Goal: Task Accomplishment & Management: Use online tool/utility

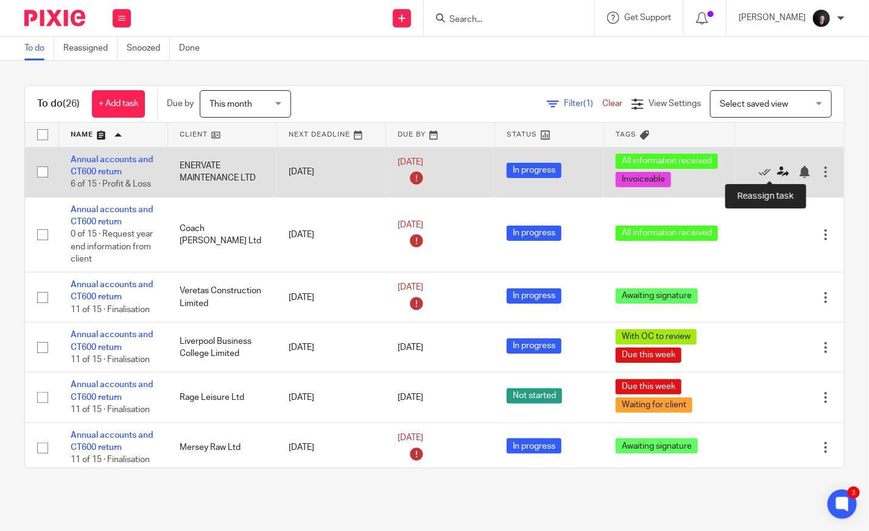
click at [777, 169] on icon at bounding box center [783, 172] width 12 height 12
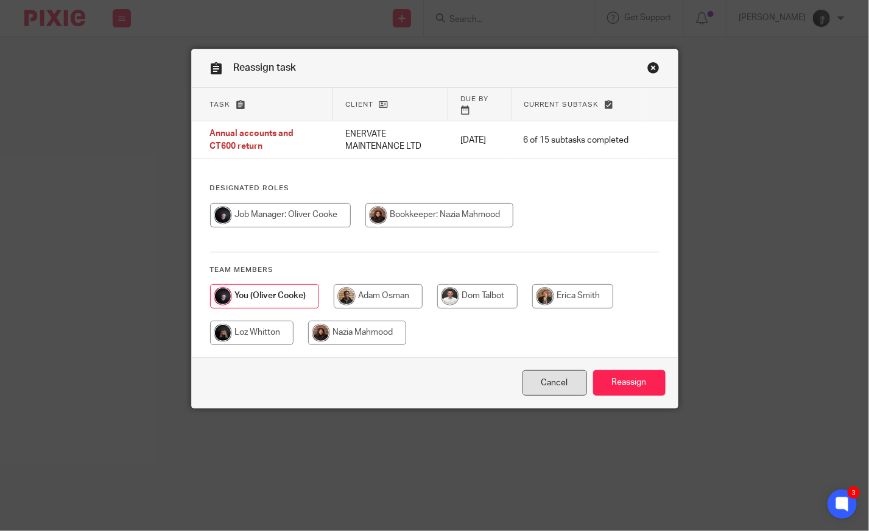
click at [573, 377] on link "Cancel" at bounding box center [555, 383] width 65 height 26
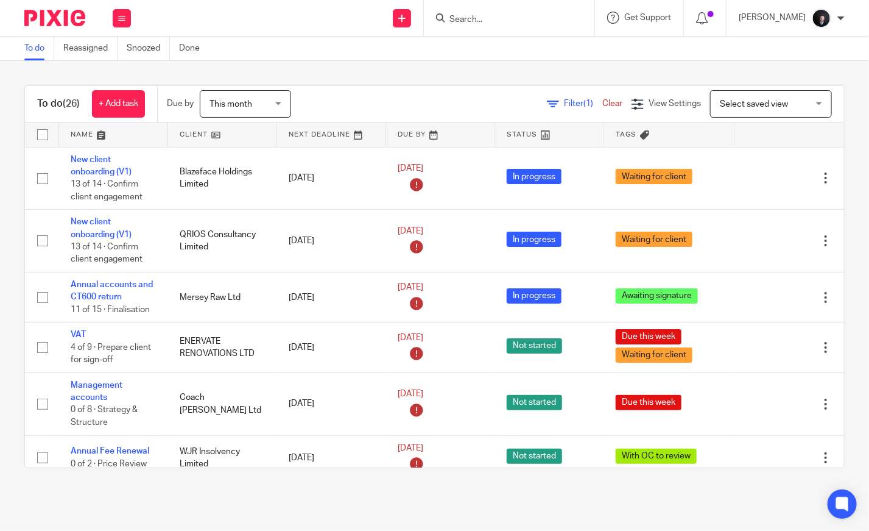
click at [90, 134] on link at bounding box center [113, 134] width 108 height 24
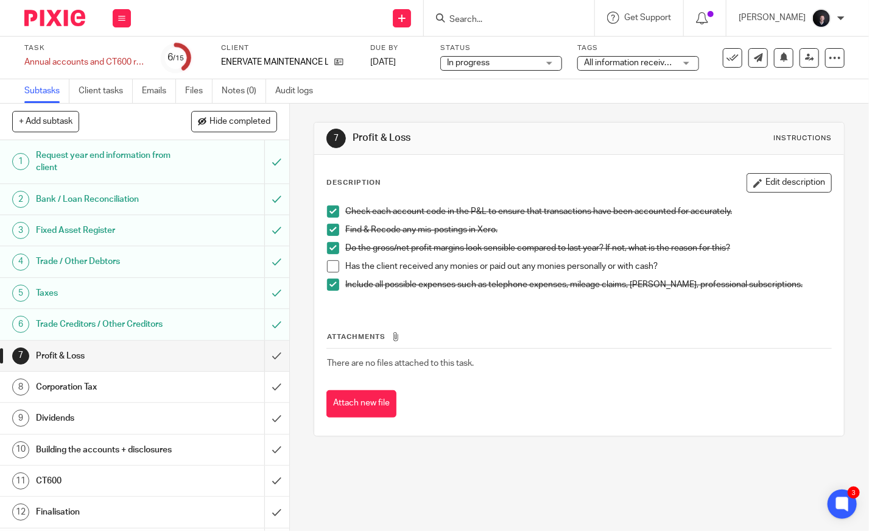
click at [614, 65] on span "All information received + 1" at bounding box center [636, 62] width 104 height 9
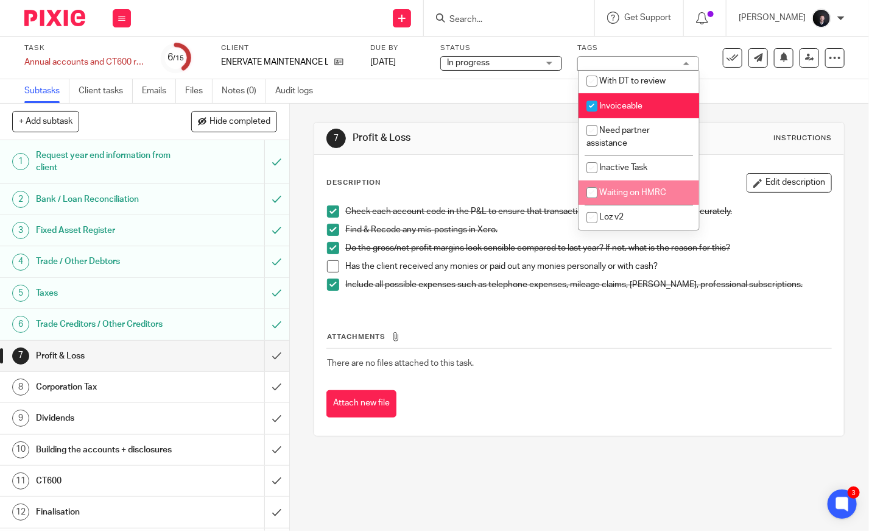
scroll to position [139, 0]
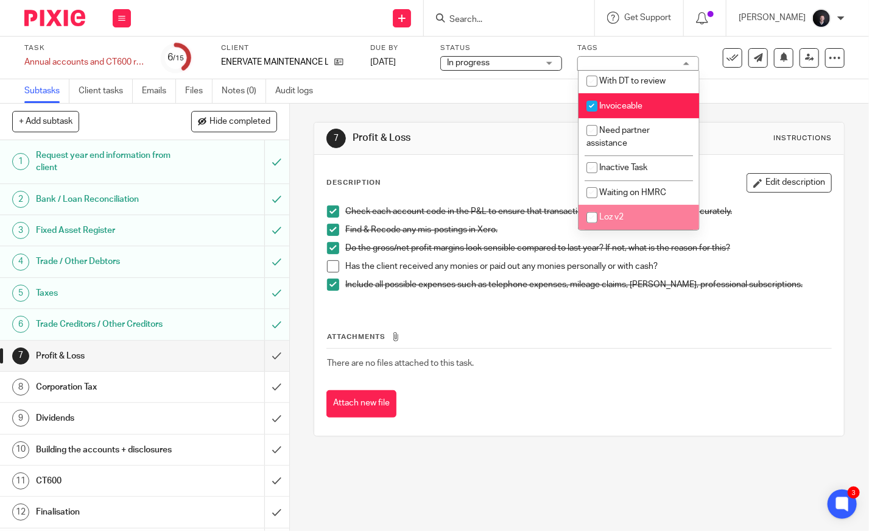
click at [630, 213] on li "Loz v2" at bounding box center [639, 217] width 121 height 25
checkbox input "true"
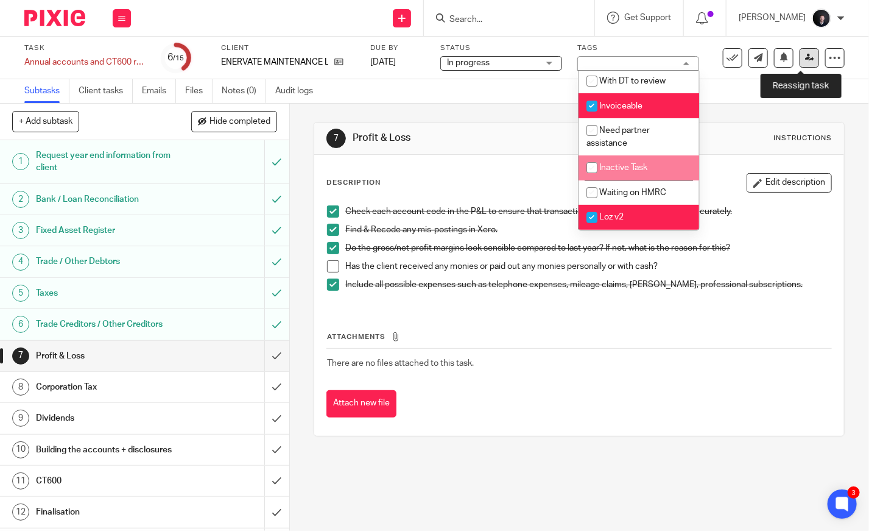
click at [800, 62] on link at bounding box center [809, 57] width 19 height 19
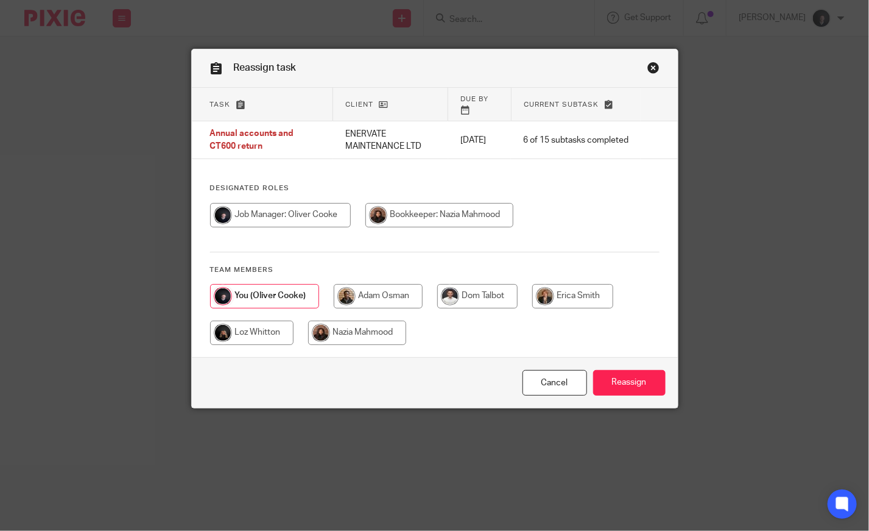
click at [243, 333] on input "radio" at bounding box center [251, 332] width 83 height 24
radio input "true"
click at [646, 377] on input "Reassign" at bounding box center [629, 383] width 72 height 26
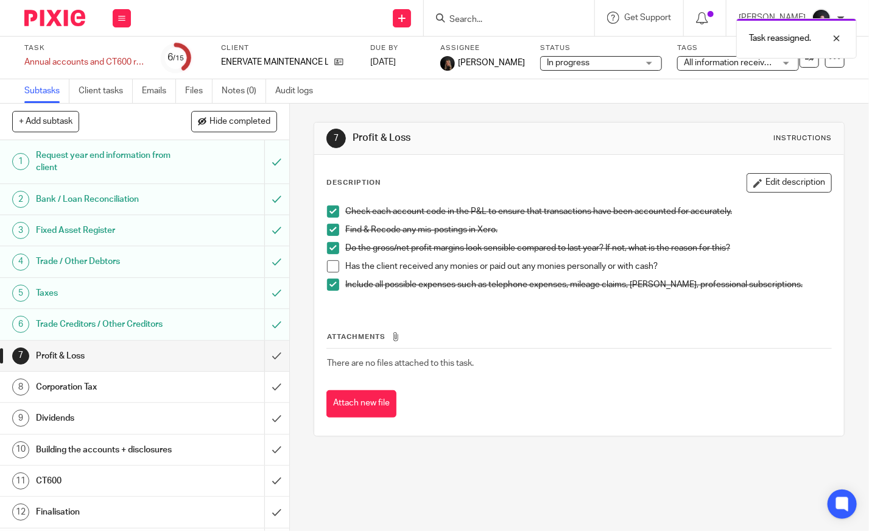
click at [39, 13] on img at bounding box center [54, 18] width 61 height 16
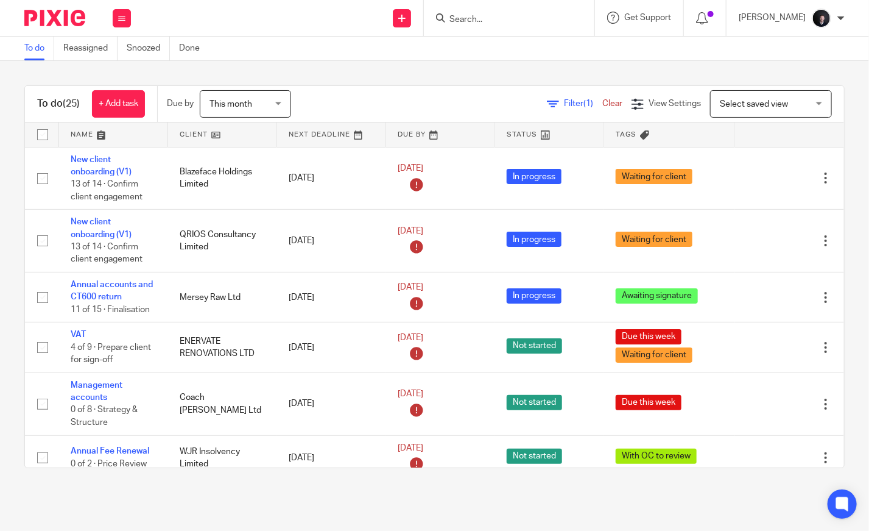
click at [85, 138] on link at bounding box center [113, 134] width 108 height 24
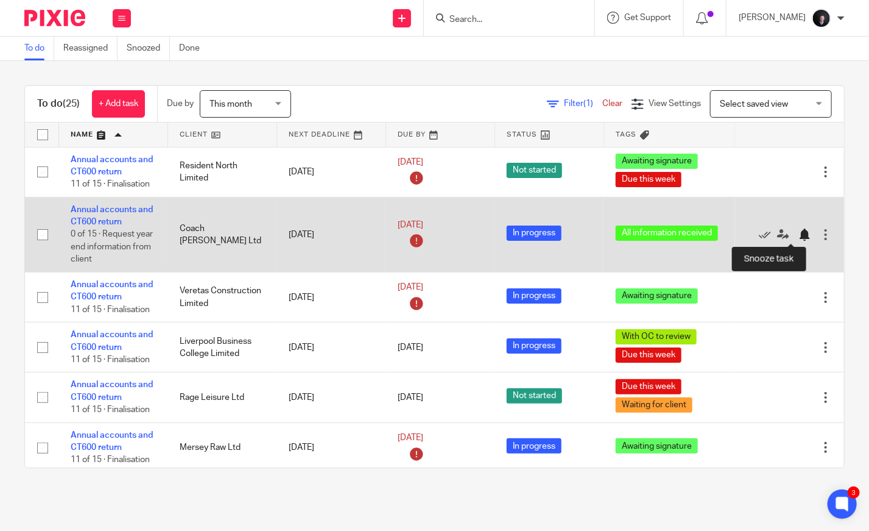
click at [799, 235] on div at bounding box center [805, 234] width 12 height 12
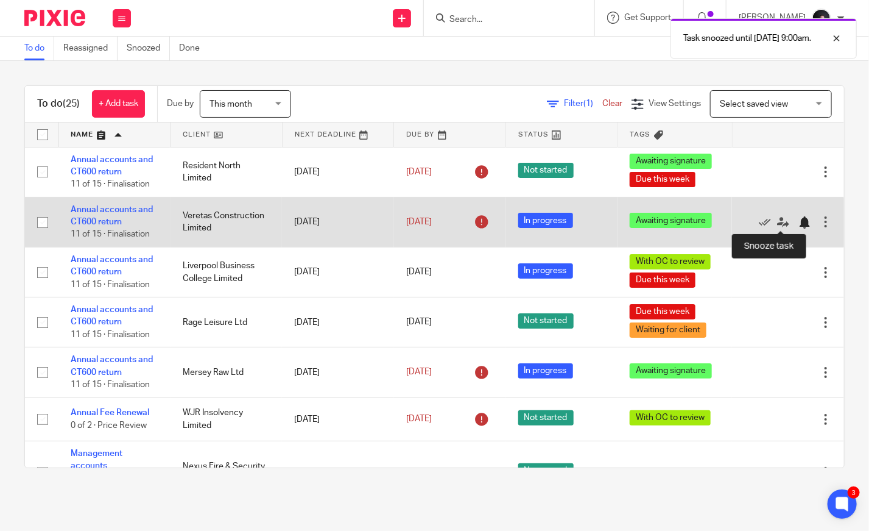
click at [799, 222] on div at bounding box center [805, 222] width 12 height 12
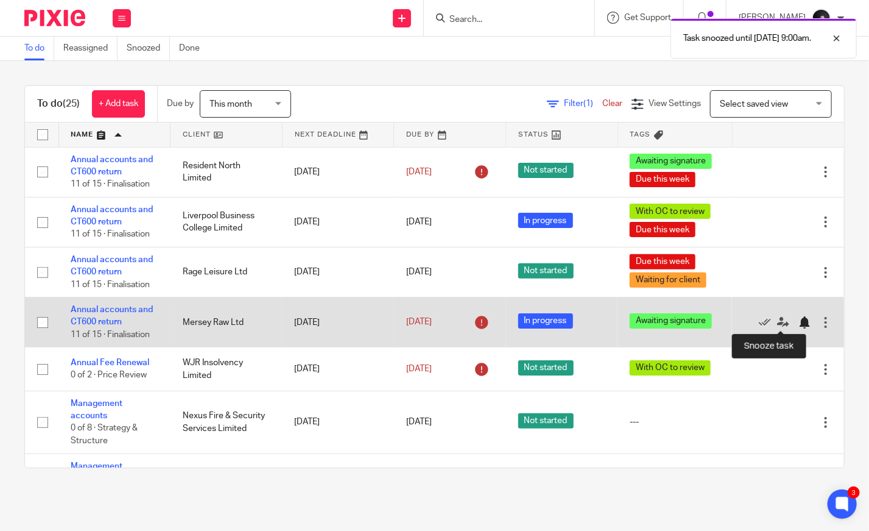
click at [799, 320] on div at bounding box center [805, 322] width 12 height 12
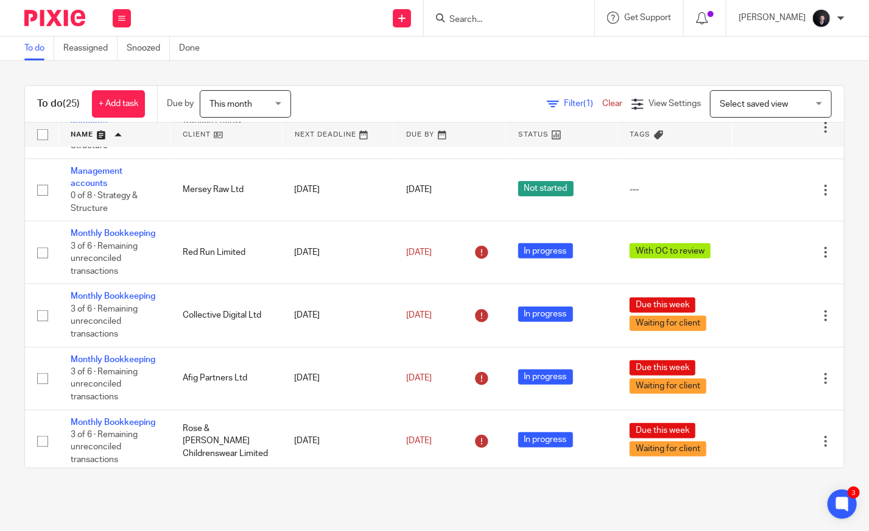
scroll to position [432, 0]
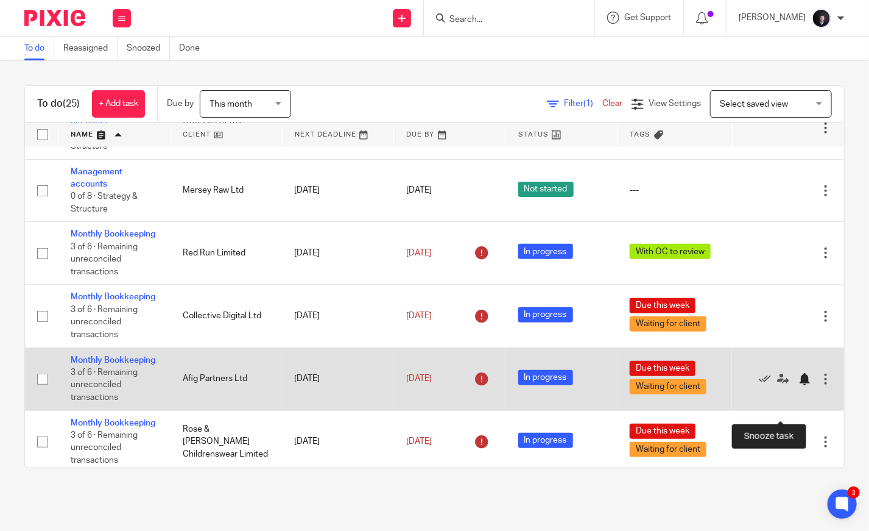
click at [799, 385] on div at bounding box center [805, 379] width 12 height 12
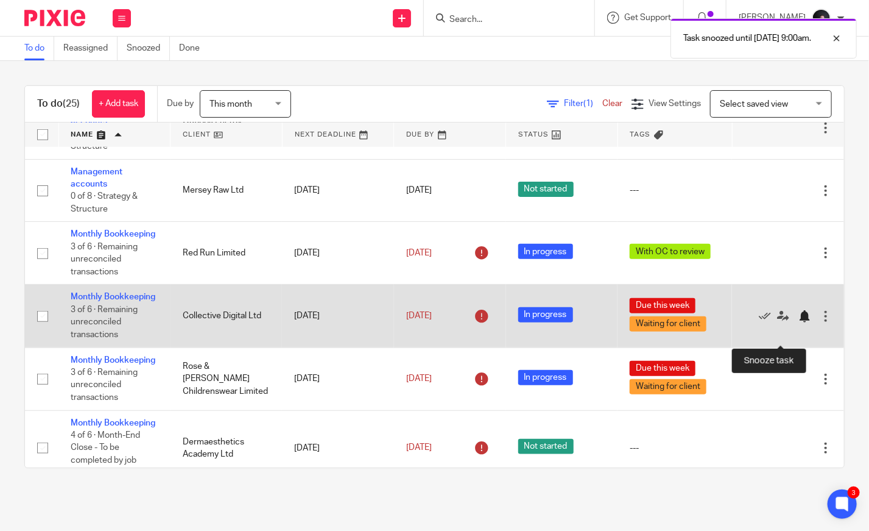
click at [799, 322] on div at bounding box center [805, 316] width 12 height 12
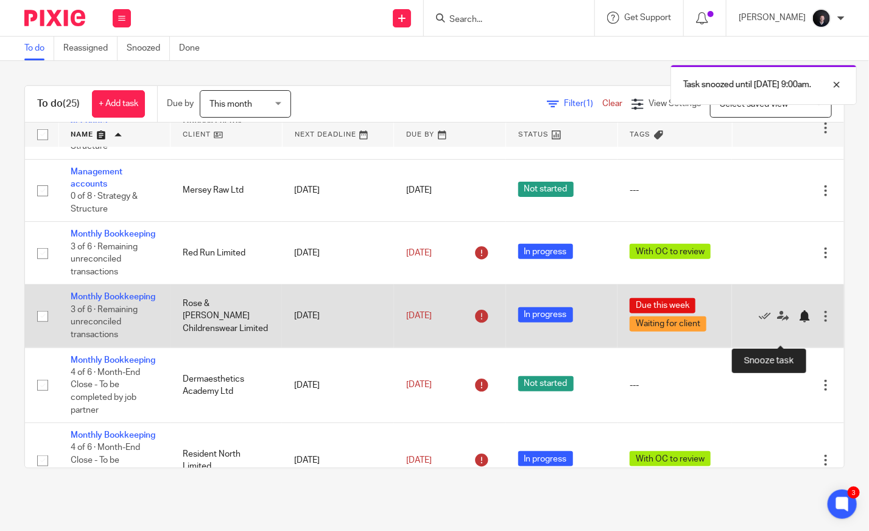
click at [799, 322] on div at bounding box center [805, 316] width 12 height 12
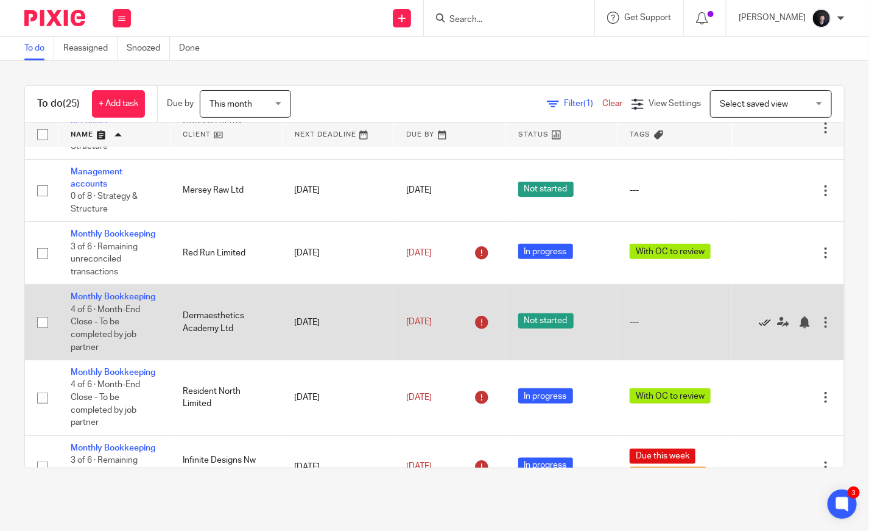
click at [759, 328] on icon at bounding box center [765, 322] width 12 height 12
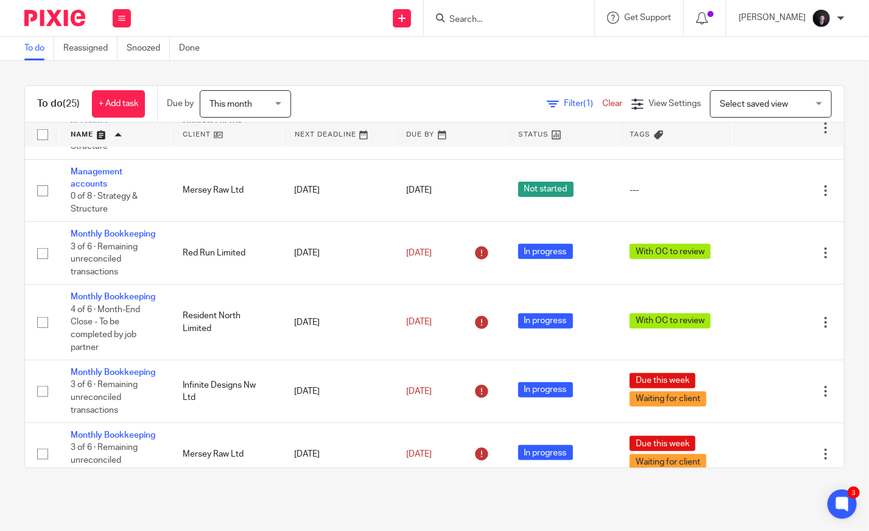
click at [759, 328] on icon at bounding box center [765, 322] width 12 height 12
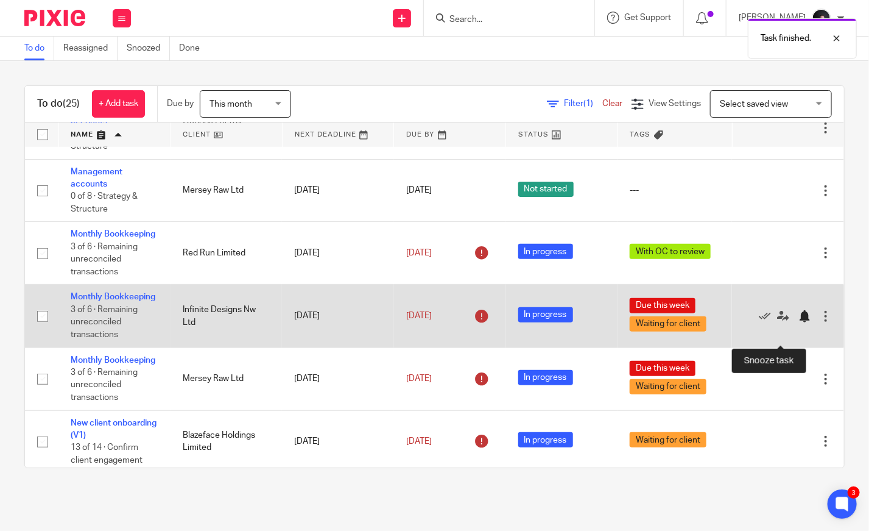
click at [799, 322] on div at bounding box center [805, 316] width 12 height 12
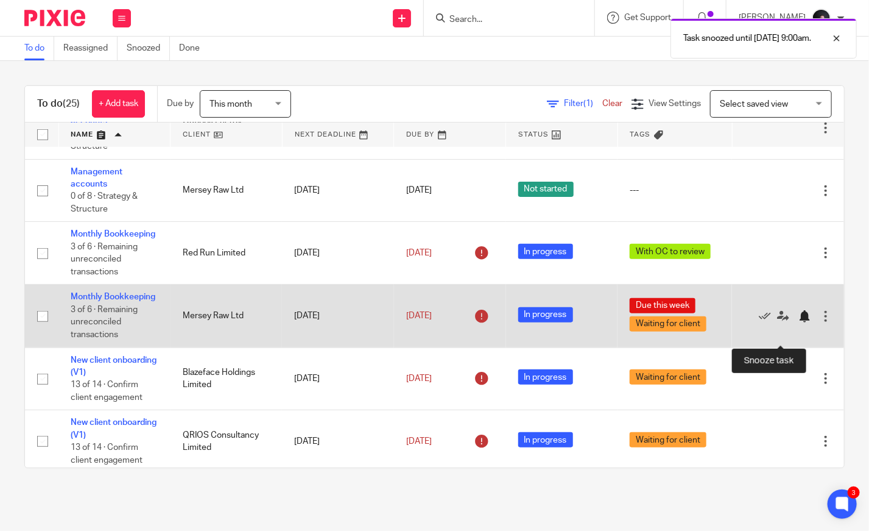
click at [799, 322] on div at bounding box center [805, 316] width 12 height 12
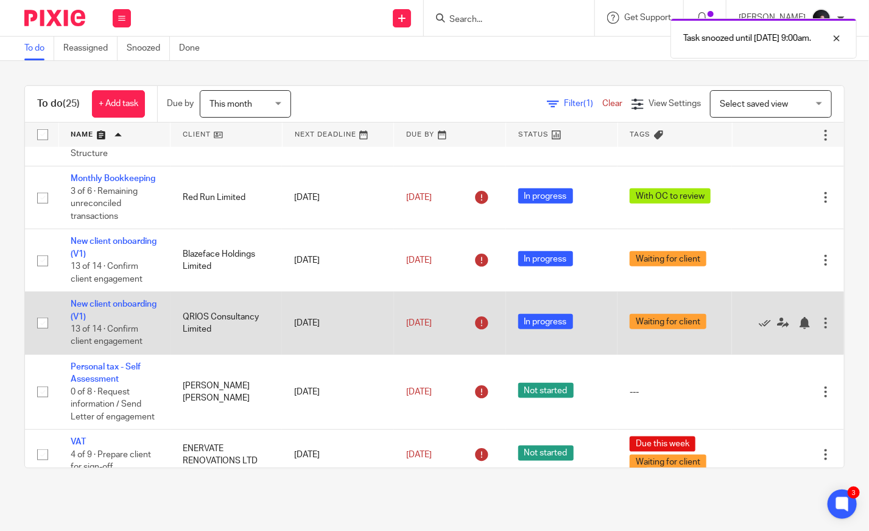
scroll to position [496, 0]
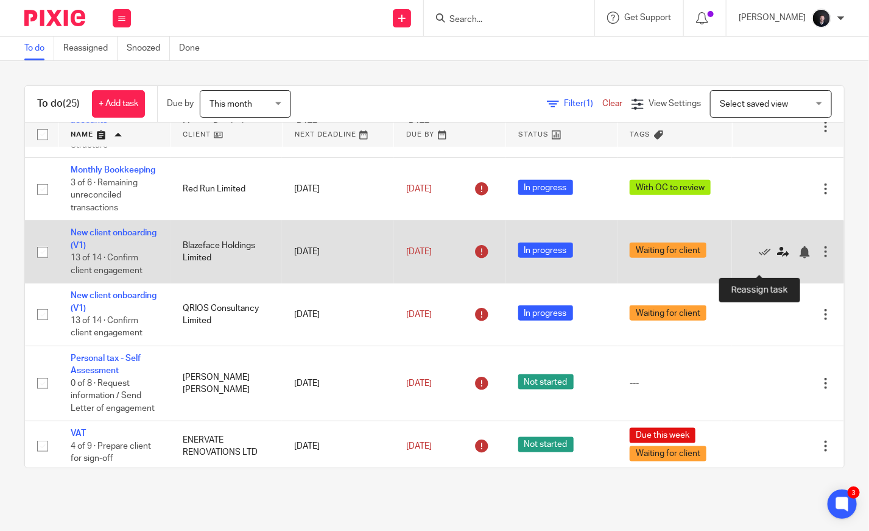
click at [777, 258] on icon at bounding box center [783, 252] width 12 height 12
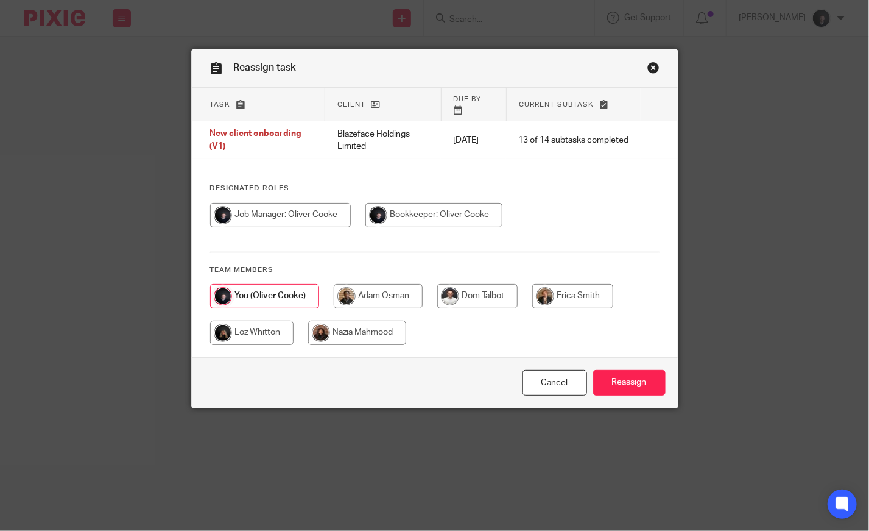
click at [390, 284] on input "radio" at bounding box center [378, 296] width 89 height 24
radio input "true"
click at [544, 370] on link "Cancel" at bounding box center [555, 383] width 65 height 26
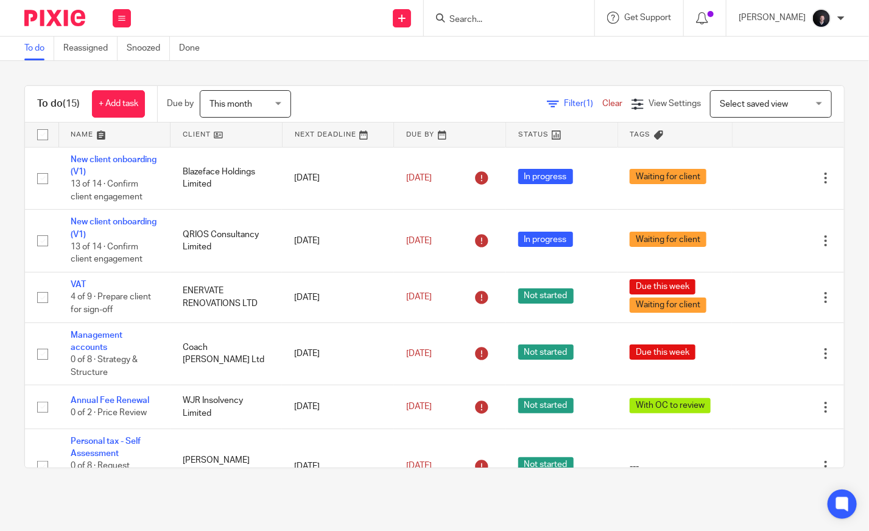
click at [86, 134] on link at bounding box center [114, 134] width 111 height 24
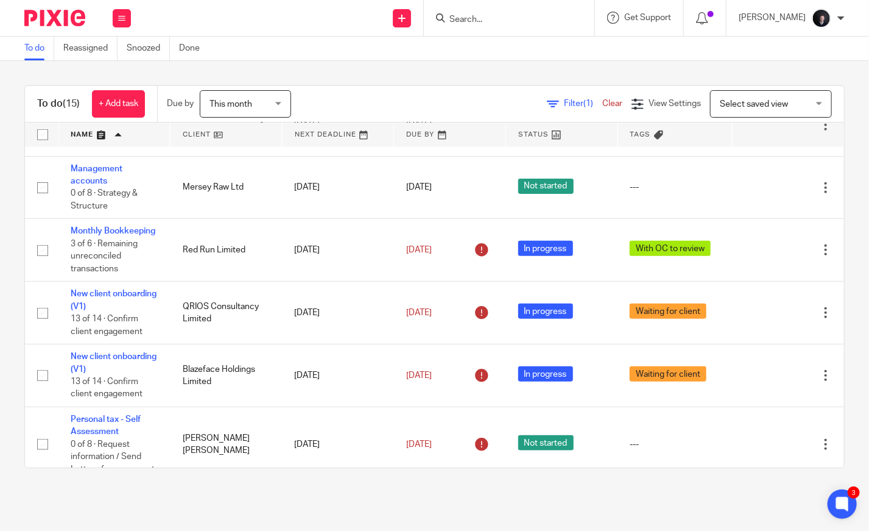
scroll to position [436, 0]
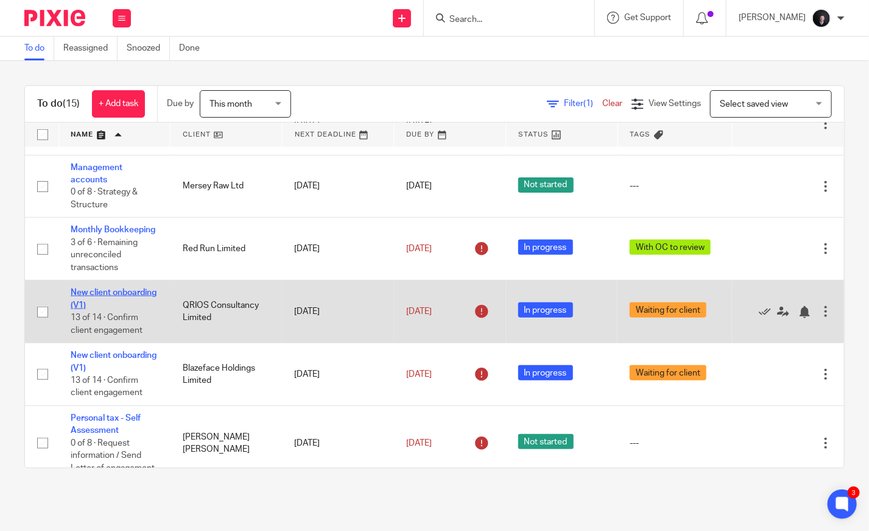
click at [94, 303] on link "New client onboarding (V1)" at bounding box center [114, 298] width 86 height 21
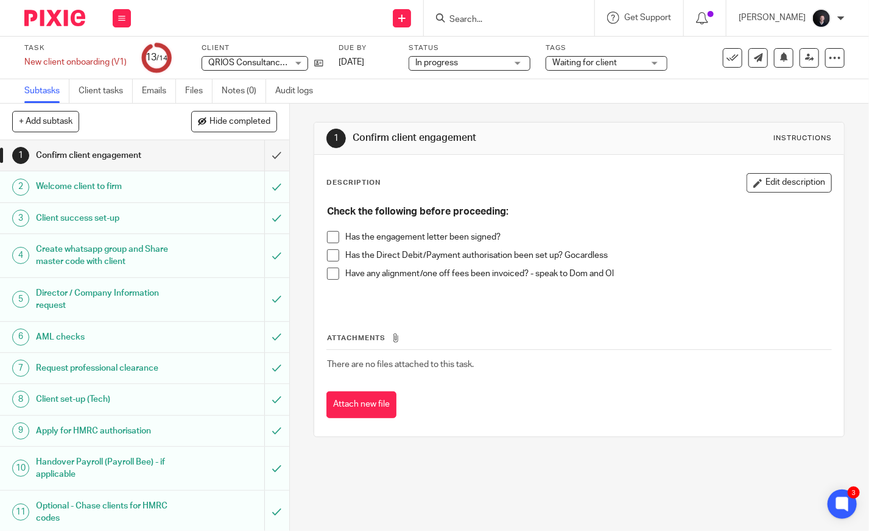
click at [51, 13] on img at bounding box center [54, 18] width 61 height 16
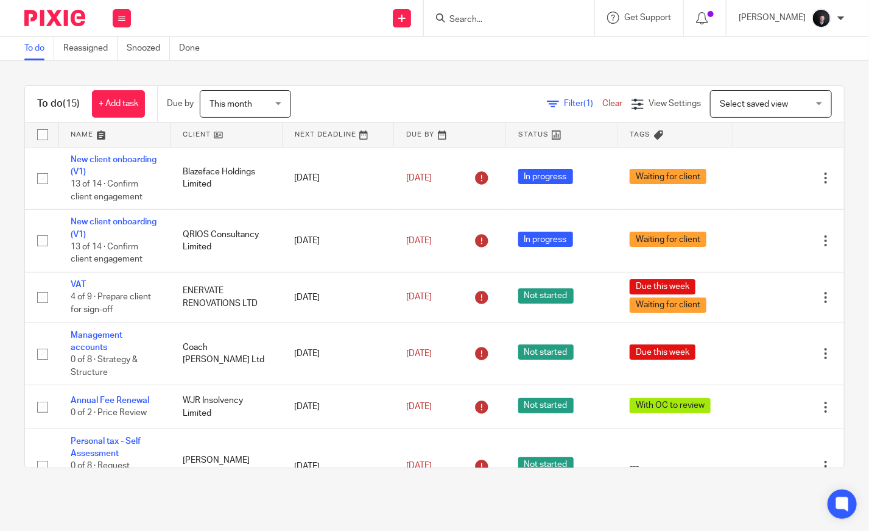
click at [73, 128] on link at bounding box center [114, 134] width 111 height 24
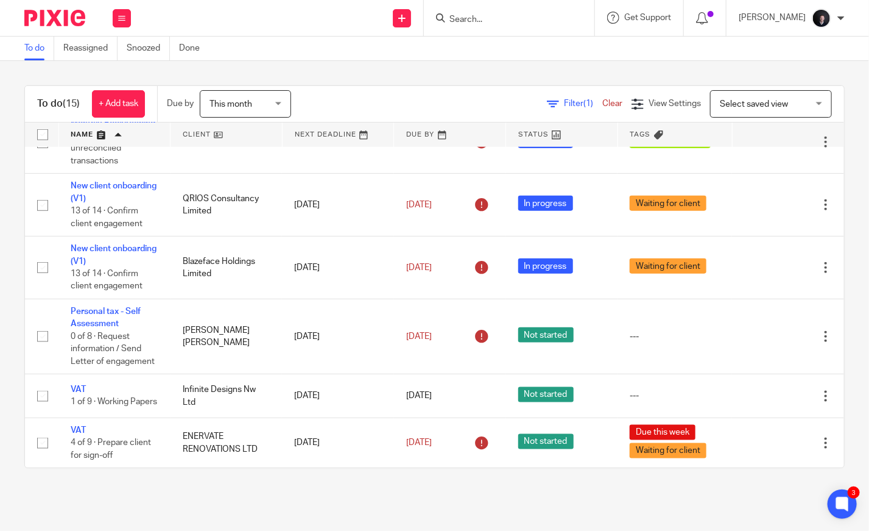
scroll to position [577, 0]
click at [507, 16] on input "Search" at bounding box center [503, 20] width 110 height 11
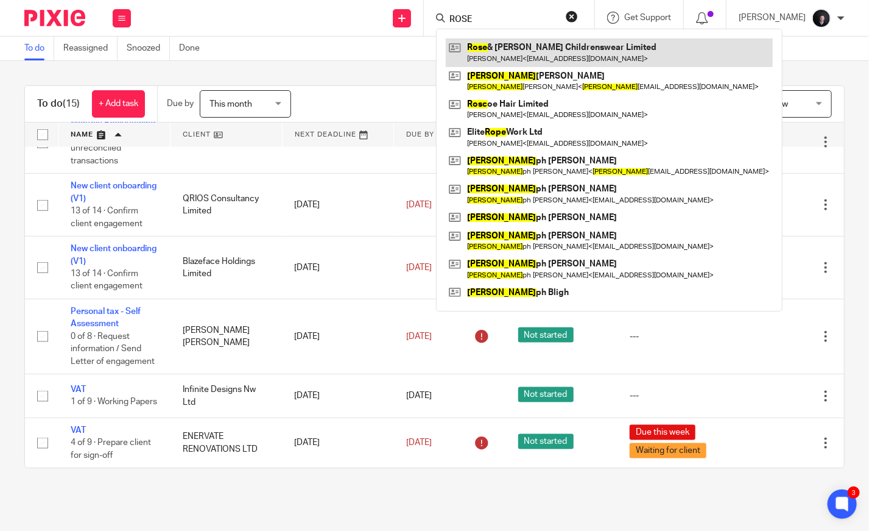
type input "ROSE"
click at [524, 44] on link at bounding box center [609, 52] width 327 height 28
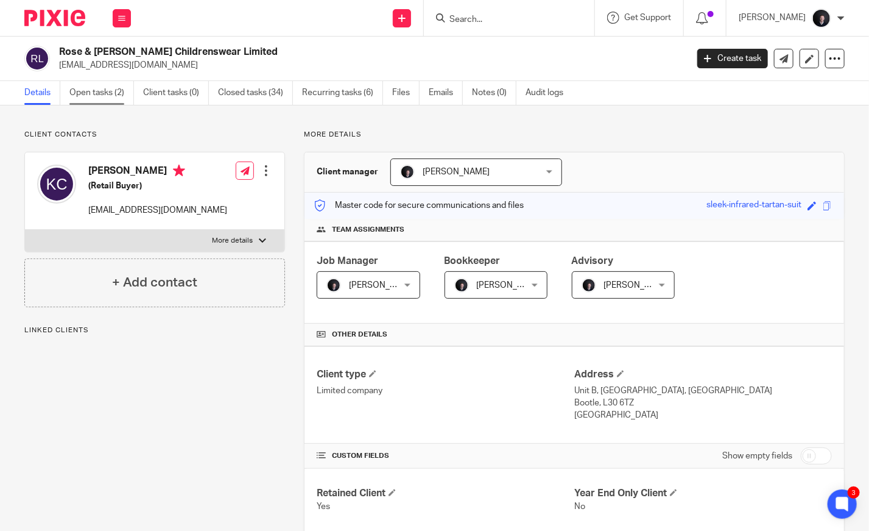
click at [90, 86] on link "Open tasks (2)" at bounding box center [101, 93] width 65 height 24
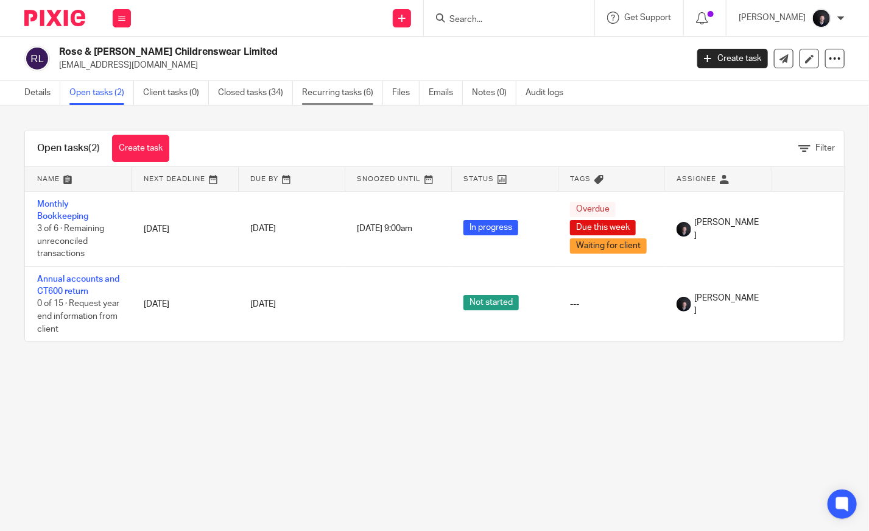
click at [330, 95] on link "Recurring tasks (6)" at bounding box center [342, 93] width 81 height 24
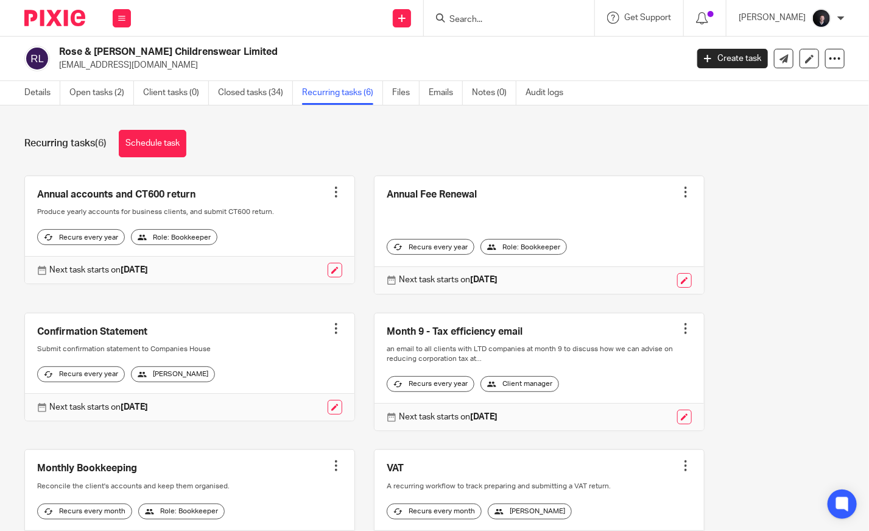
scroll to position [85, 0]
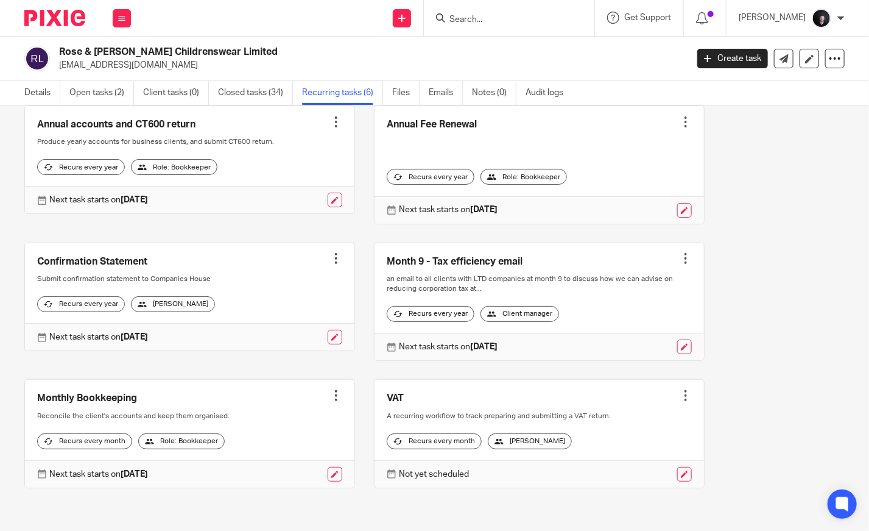
click at [680, 389] on div at bounding box center [686, 395] width 12 height 12
click at [629, 413] on link "Create task" at bounding box center [625, 414] width 97 height 18
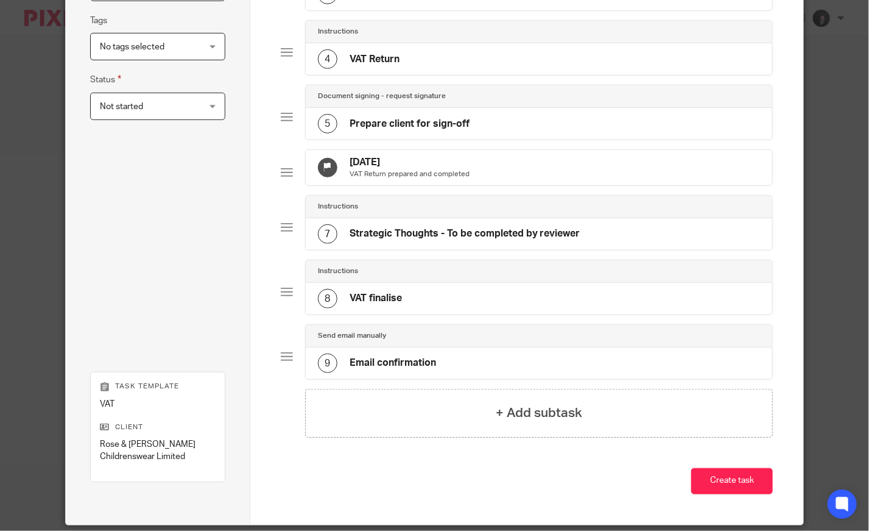
scroll to position [330, 0]
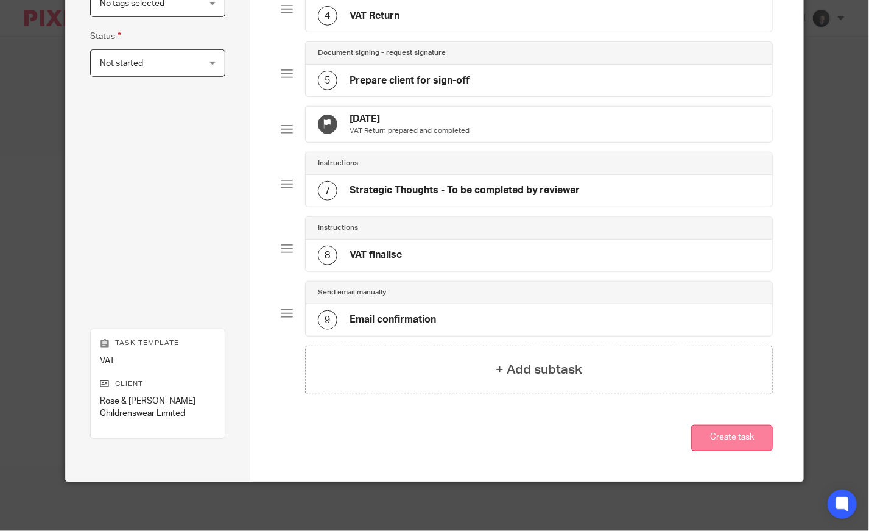
click at [731, 439] on button "Create task" at bounding box center [732, 438] width 82 height 26
